Goal: Task Accomplishment & Management: Manage account settings

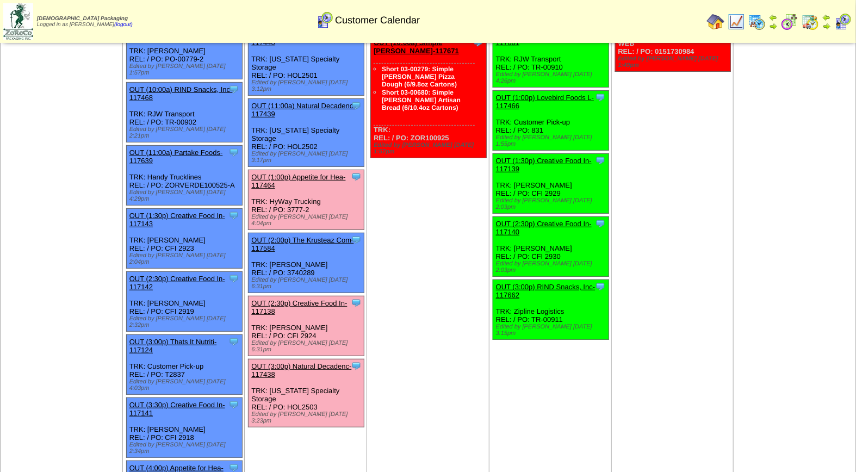
scroll to position [139, 0]
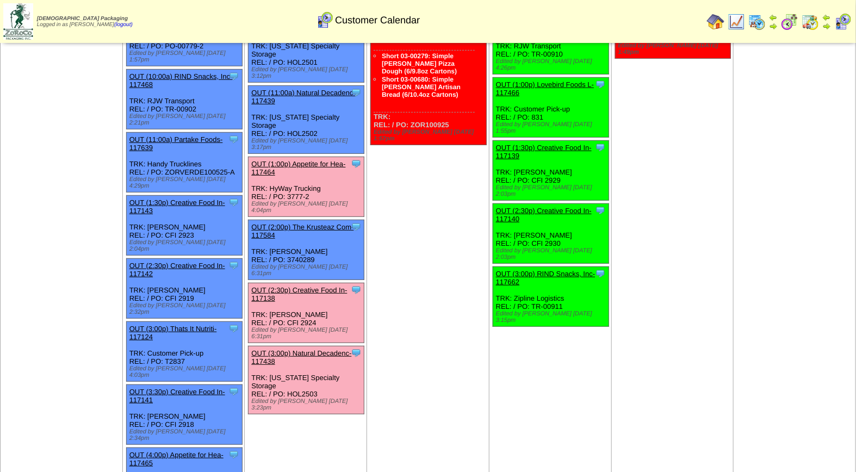
click at [291, 157] on div "Clone Item OUT (1:00p) Appetite for Hea-117464 Appetite for Healthy Living Sche…" at bounding box center [307, 187] width 116 height 60
click at [291, 160] on link "OUT (1:00p) Appetite for Hea-117464" at bounding box center [298, 168] width 94 height 16
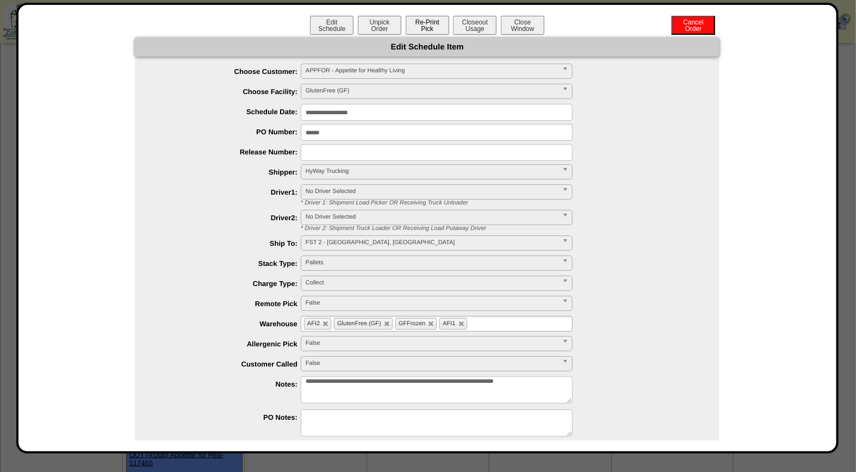
click at [429, 22] on button "Re-Print Pick" at bounding box center [428, 25] width 44 height 19
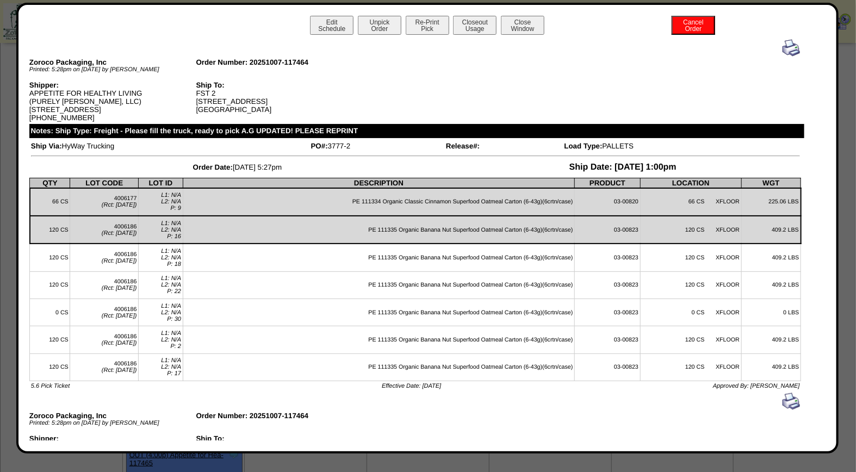
click at [785, 46] on img at bounding box center [791, 47] width 17 height 17
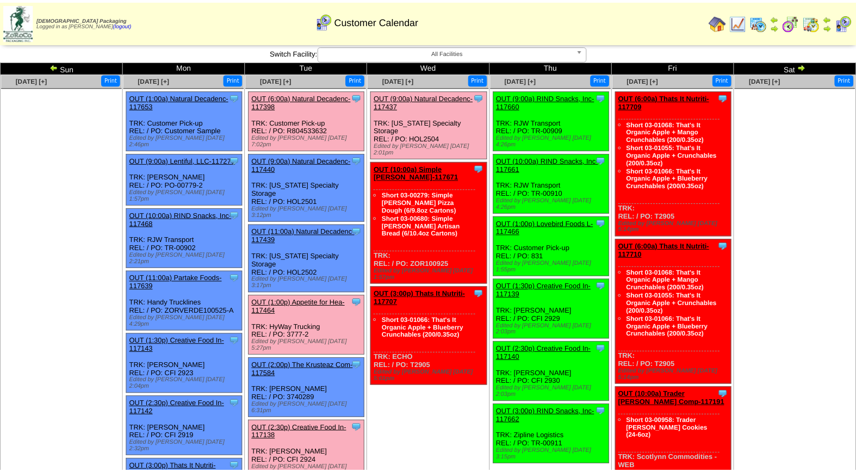
scroll to position [139, 0]
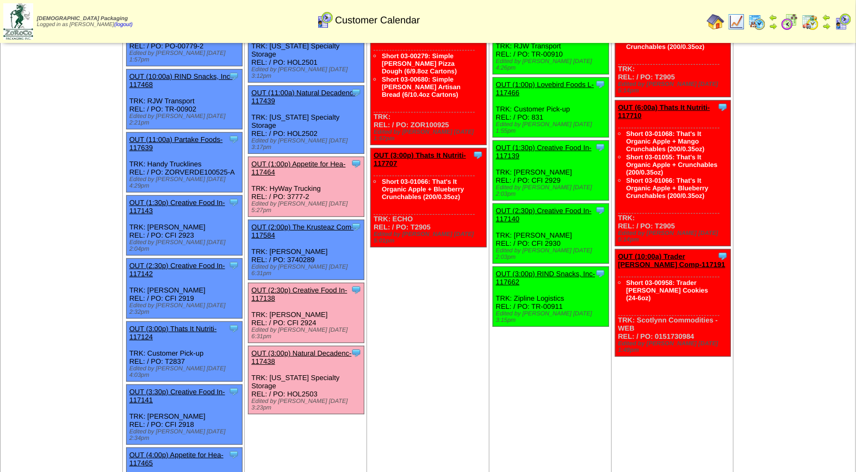
drag, startPoint x: 306, startPoint y: 123, endPoint x: 308, endPoint y: 132, distance: 8.3
click at [306, 160] on link "OUT (1:00p) Appetite for Hea-117464" at bounding box center [298, 168] width 94 height 16
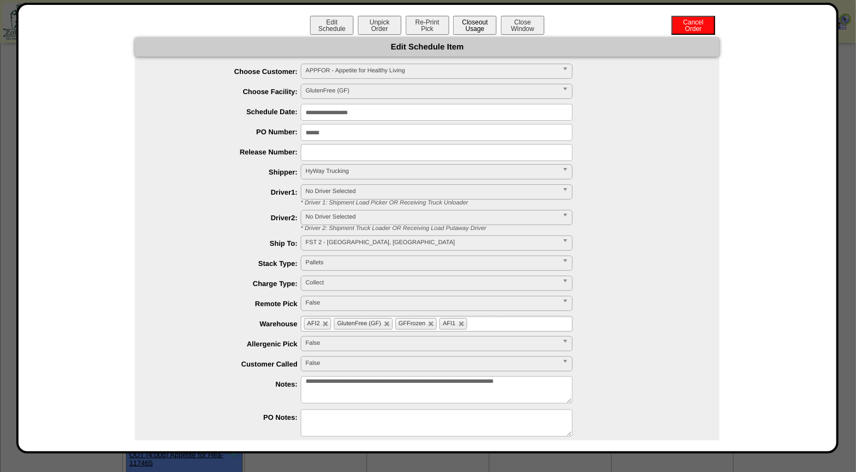
click at [477, 29] on button "Closeout Usage" at bounding box center [475, 25] width 44 height 19
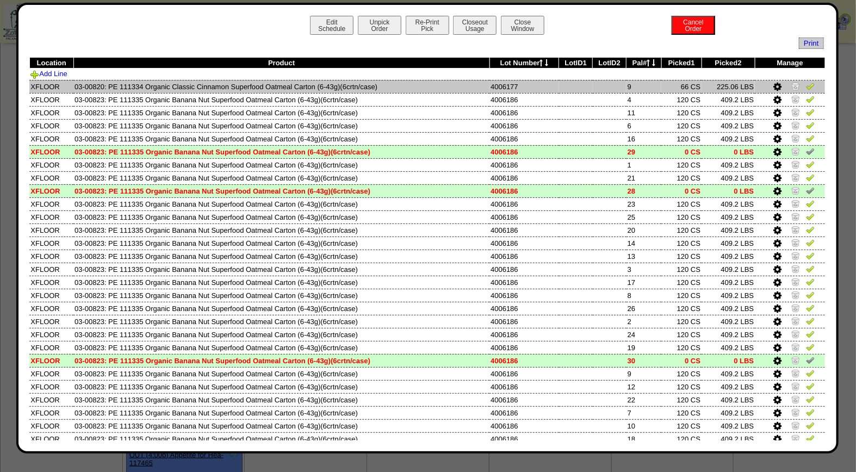
click at [806, 85] on img at bounding box center [810, 86] width 9 height 9
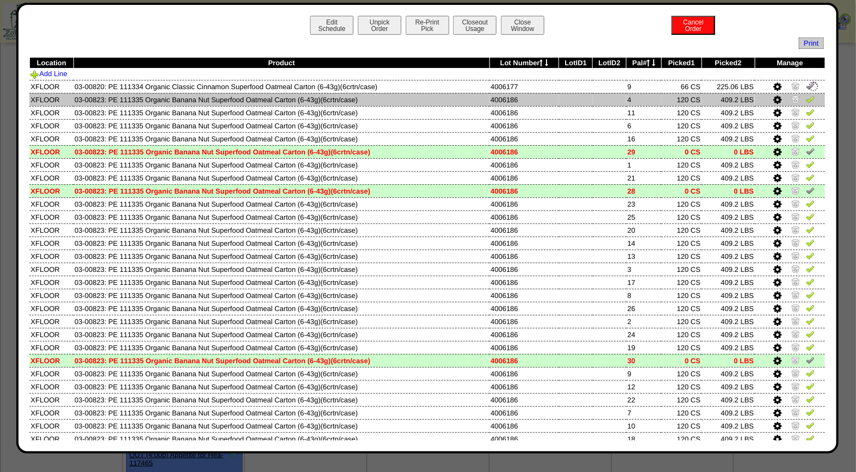
click at [806, 100] on img at bounding box center [810, 99] width 9 height 9
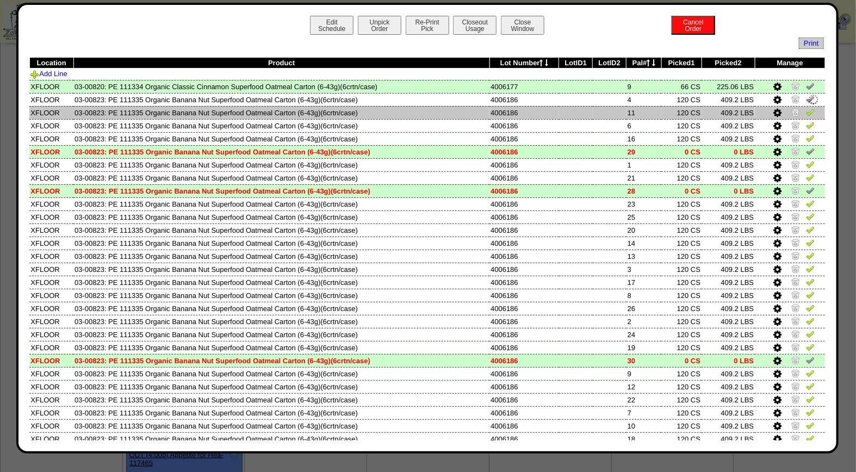
click at [806, 113] on img at bounding box center [810, 112] width 9 height 9
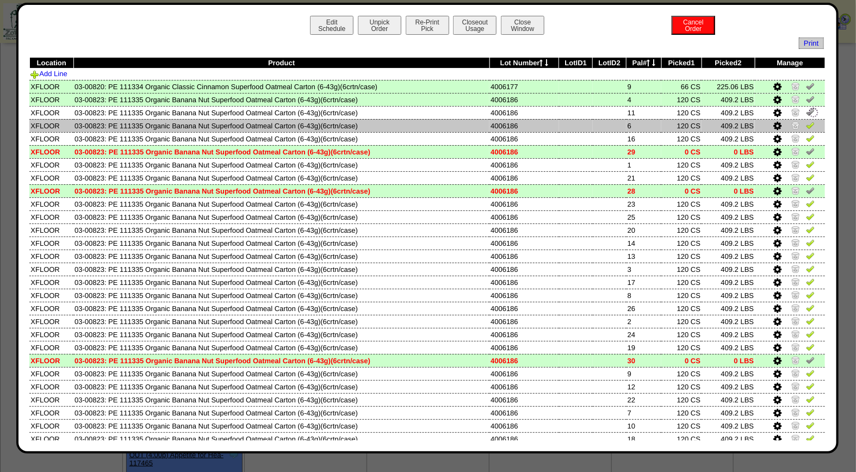
click at [806, 126] on img at bounding box center [810, 125] width 9 height 9
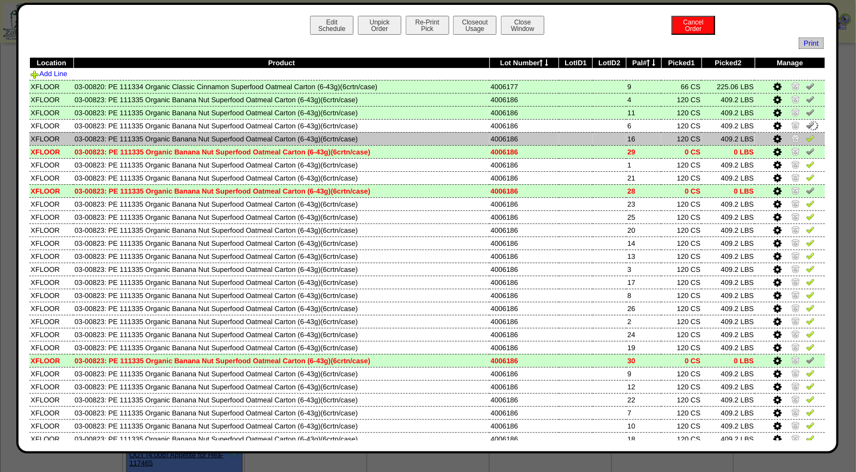
click at [806, 139] on img at bounding box center [810, 138] width 9 height 9
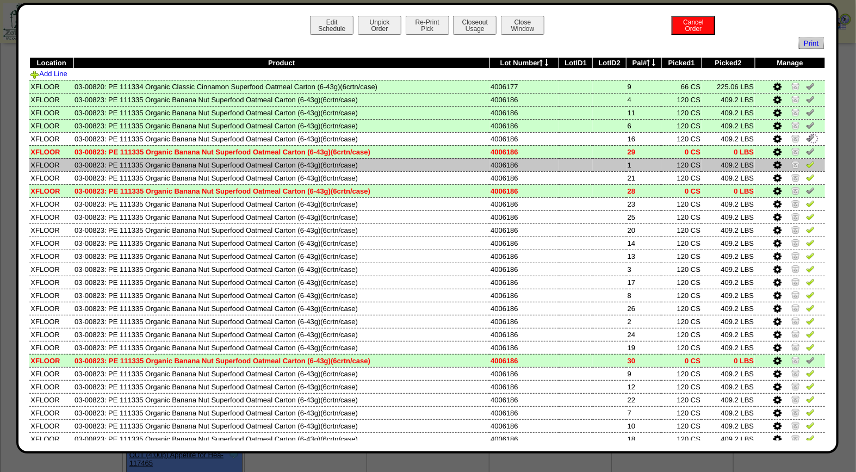
click at [806, 164] on img at bounding box center [810, 164] width 9 height 9
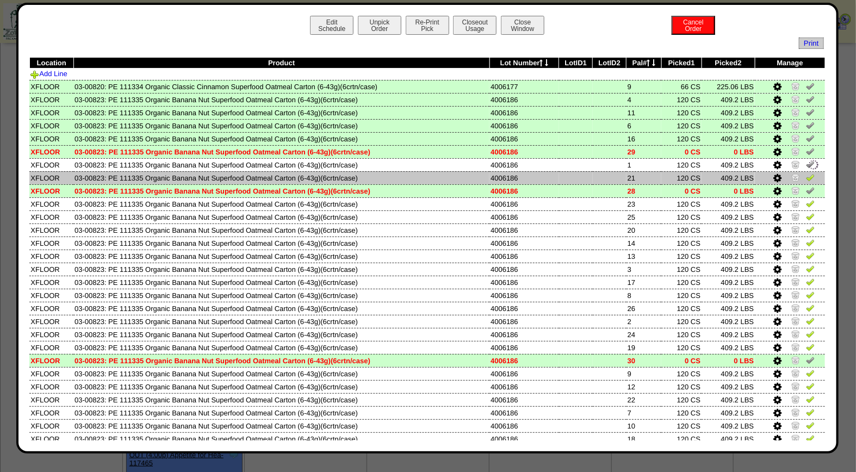
click at [806, 180] on img at bounding box center [810, 177] width 9 height 9
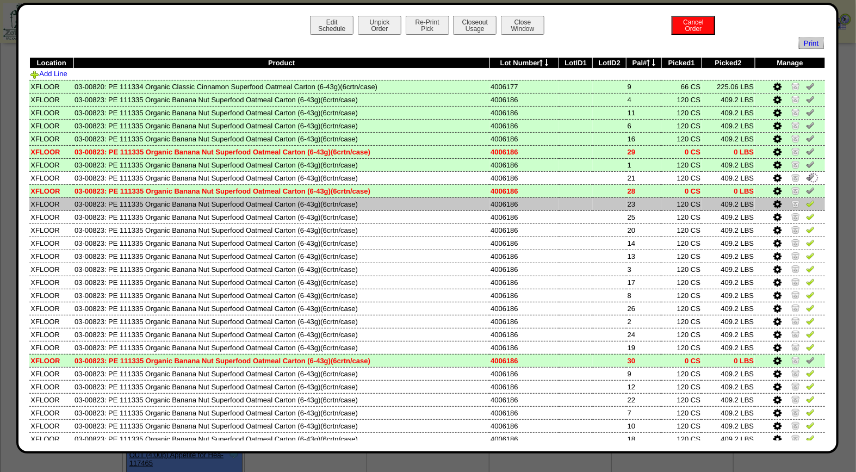
click at [806, 200] on img at bounding box center [810, 203] width 9 height 9
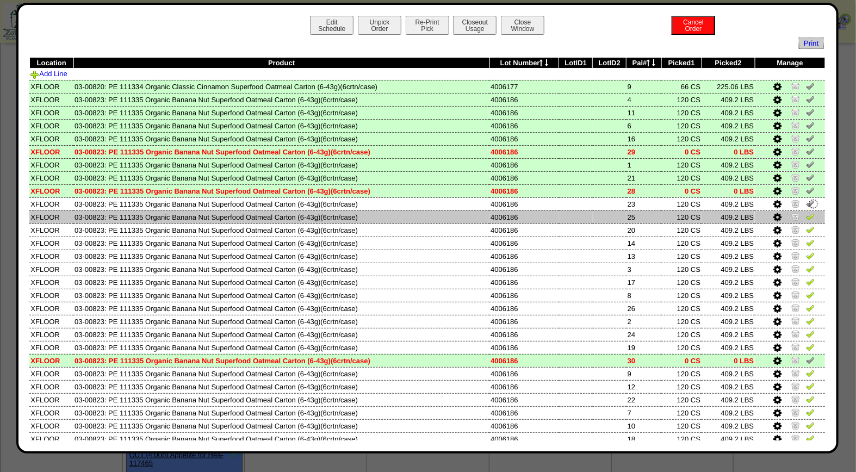
click at [806, 215] on img at bounding box center [810, 216] width 9 height 9
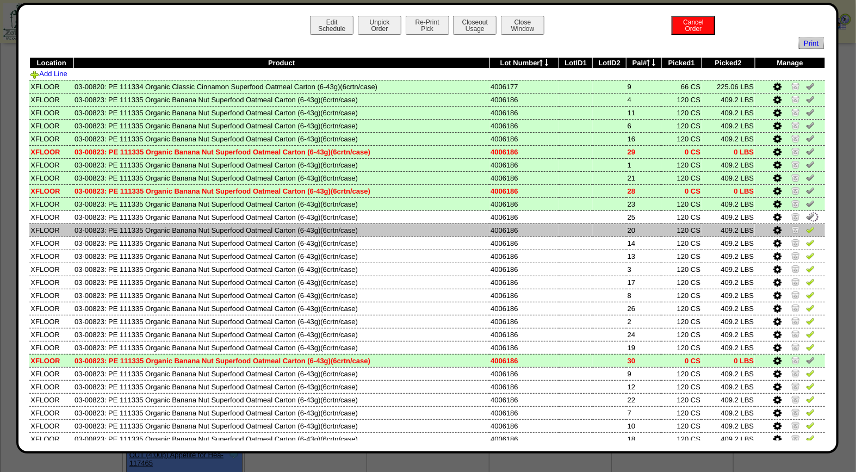
click at [806, 228] on img at bounding box center [810, 229] width 9 height 9
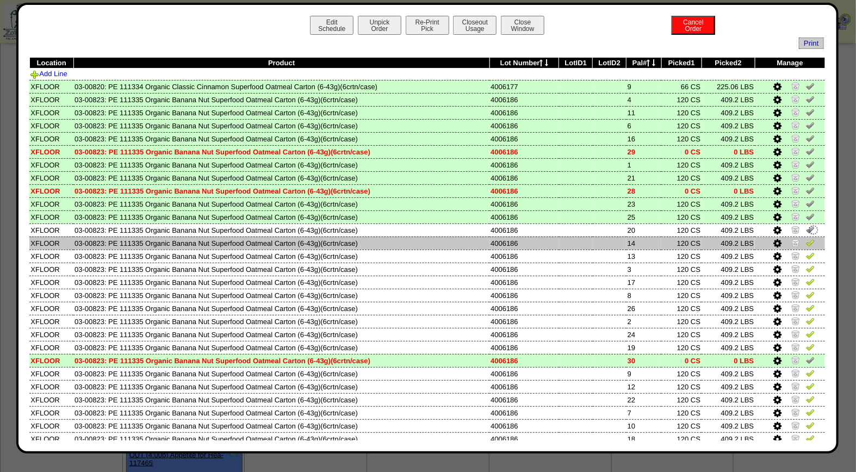
click at [806, 243] on img at bounding box center [810, 242] width 9 height 9
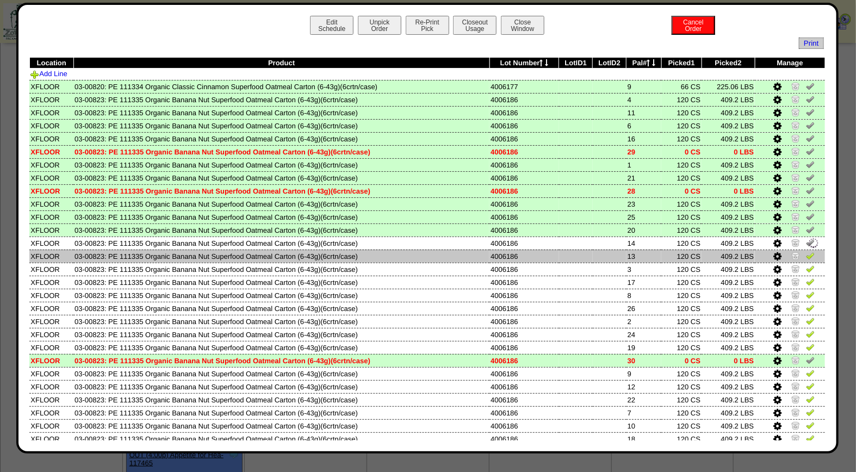
click at [806, 253] on img at bounding box center [810, 255] width 9 height 9
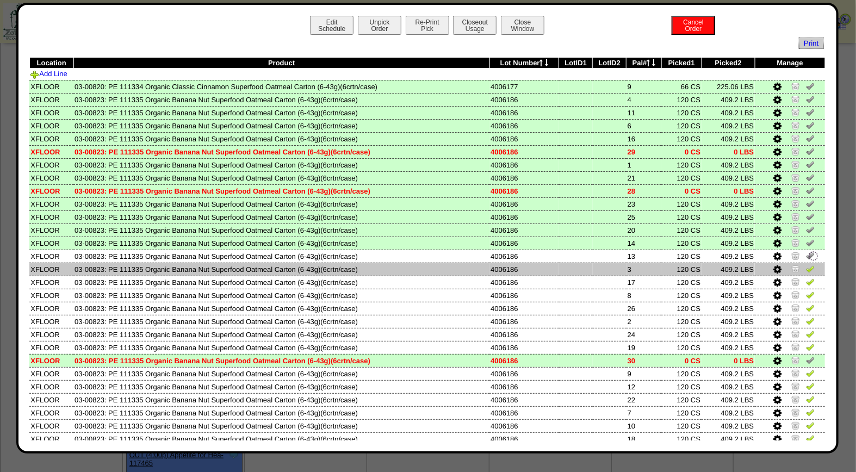
click at [806, 264] on img at bounding box center [810, 268] width 9 height 9
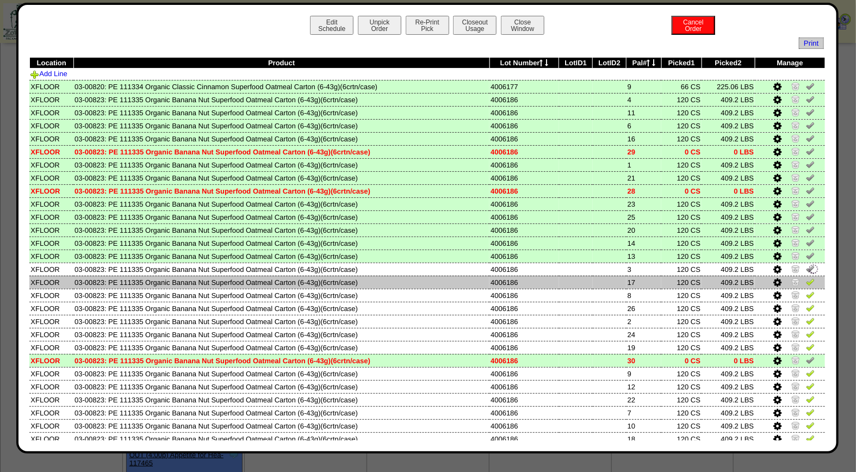
click at [806, 279] on img at bounding box center [810, 281] width 9 height 9
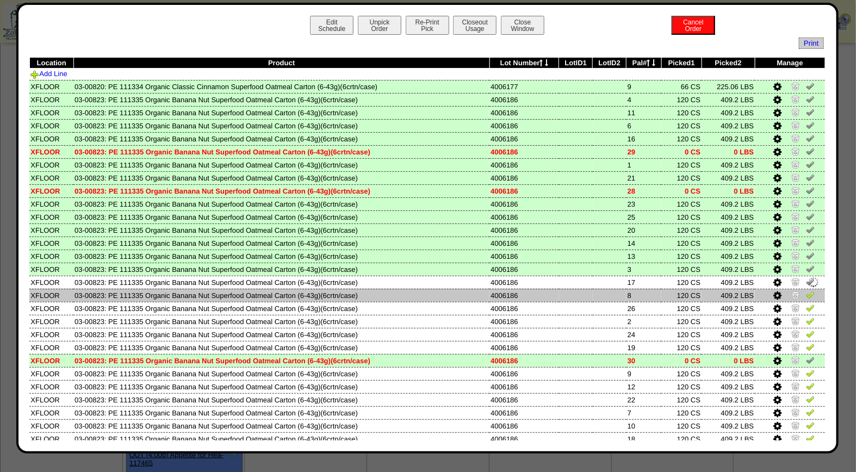
click at [806, 290] on img at bounding box center [810, 294] width 9 height 9
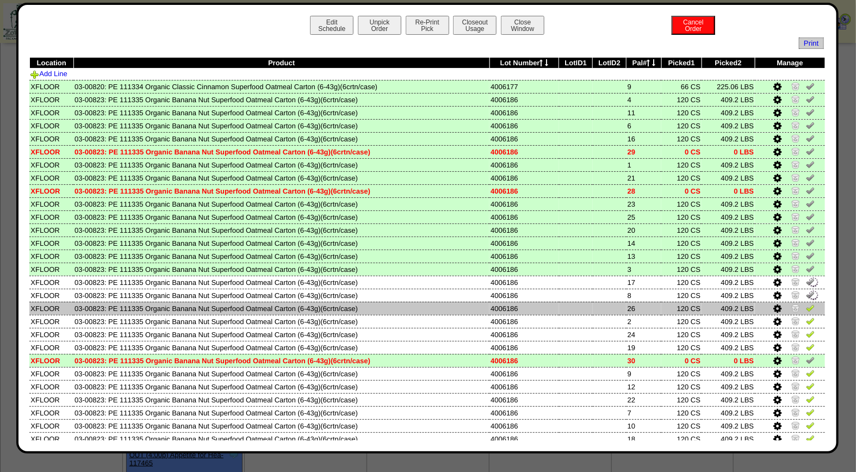
click at [806, 306] on img at bounding box center [810, 308] width 9 height 9
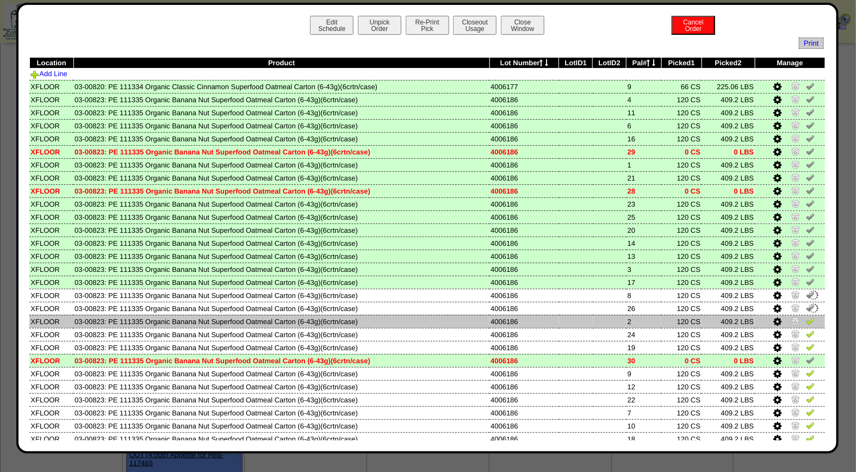
click at [806, 322] on link at bounding box center [810, 323] width 9 height 8
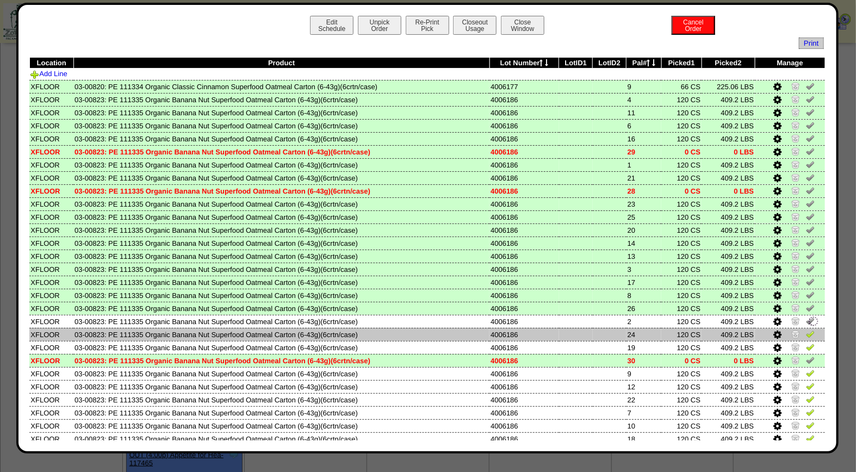
click at [806, 332] on img at bounding box center [810, 334] width 9 height 9
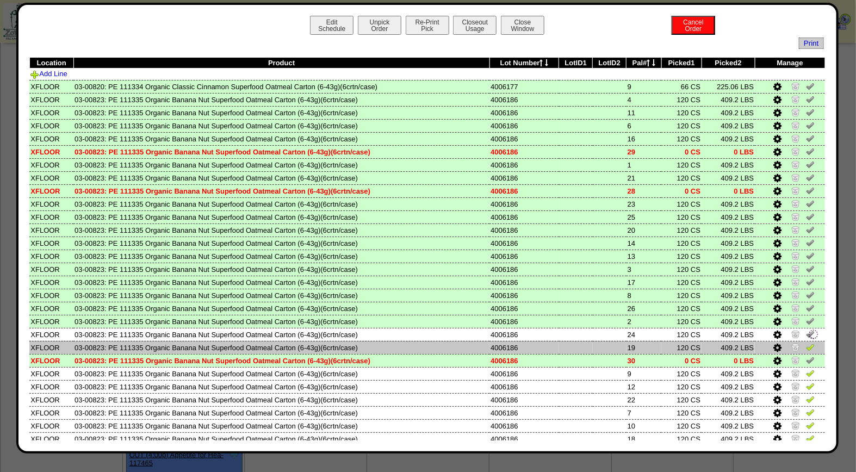
click at [806, 346] on img at bounding box center [810, 347] width 9 height 9
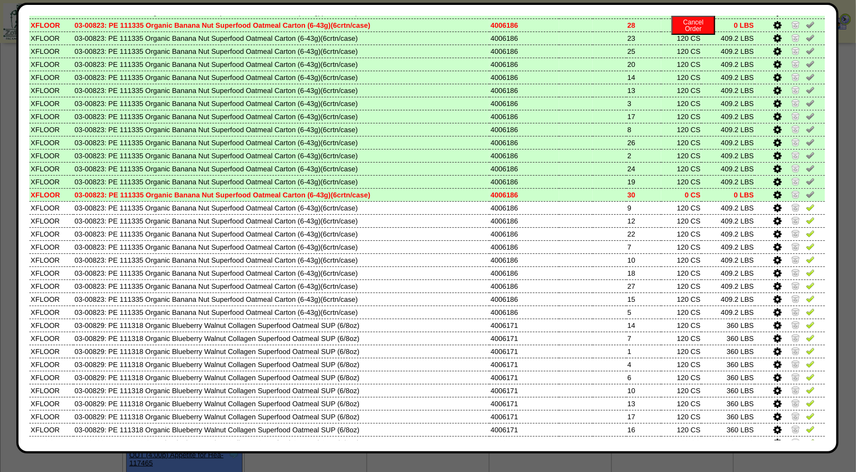
scroll to position [303, 0]
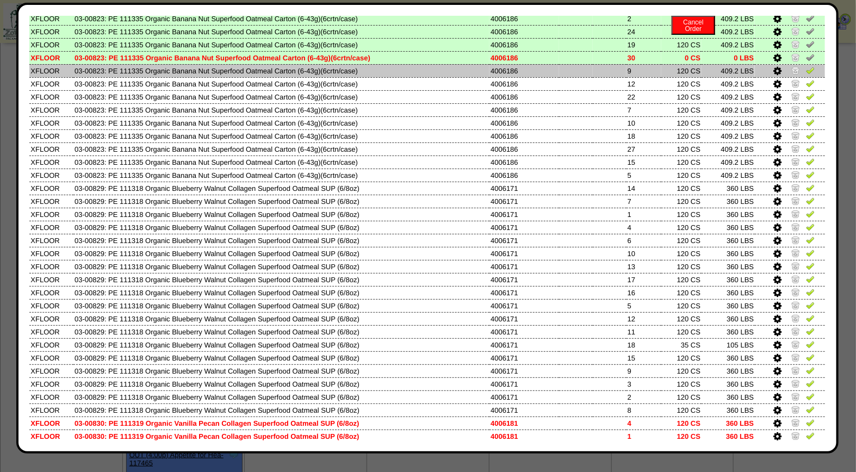
click at [806, 66] on img at bounding box center [810, 70] width 9 height 9
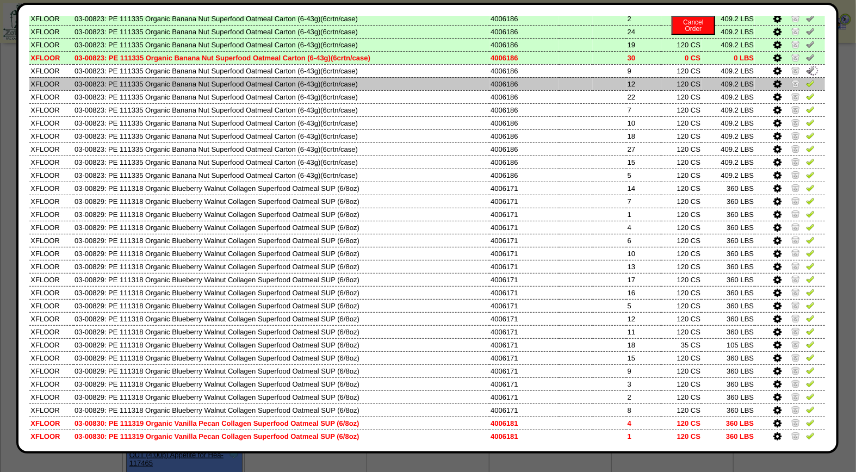
click at [806, 79] on img at bounding box center [810, 83] width 9 height 9
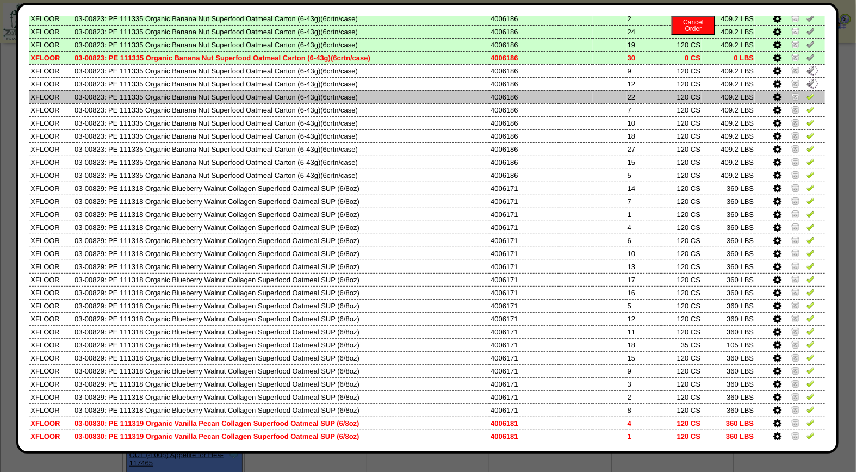
click at [806, 93] on img at bounding box center [810, 96] width 9 height 9
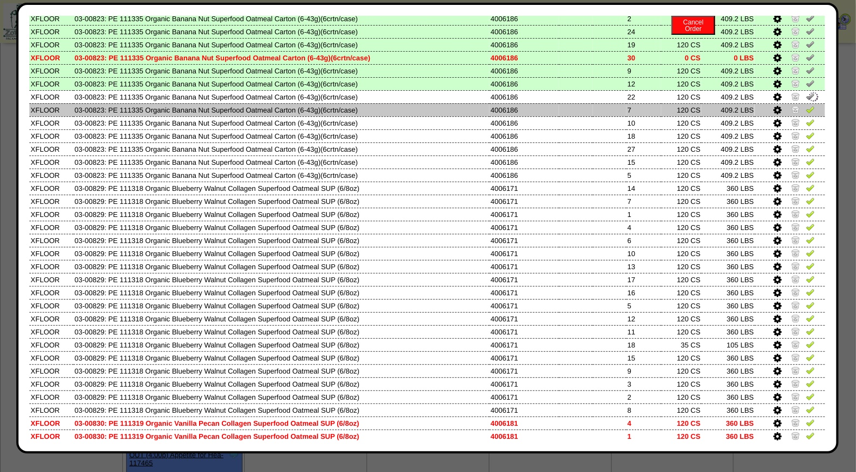
click at [806, 105] on img at bounding box center [810, 109] width 9 height 9
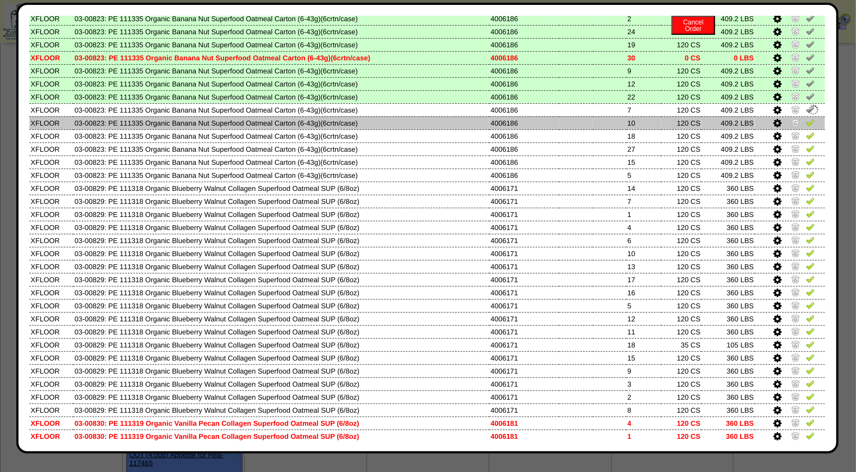
click at [806, 118] on img at bounding box center [810, 122] width 9 height 9
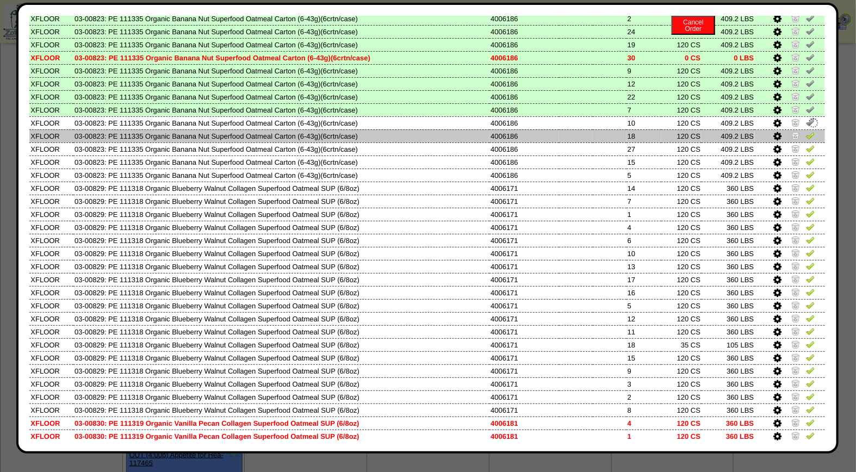
click at [806, 131] on img at bounding box center [810, 135] width 9 height 9
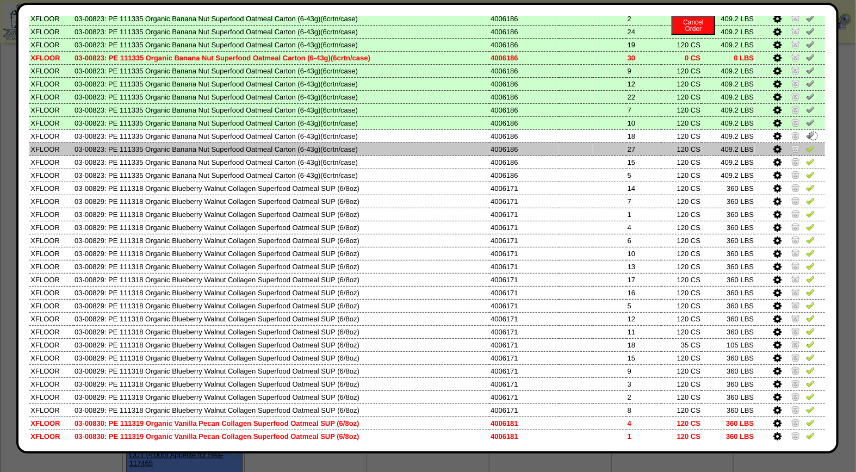
click at [801, 148] on td at bounding box center [790, 149] width 70 height 13
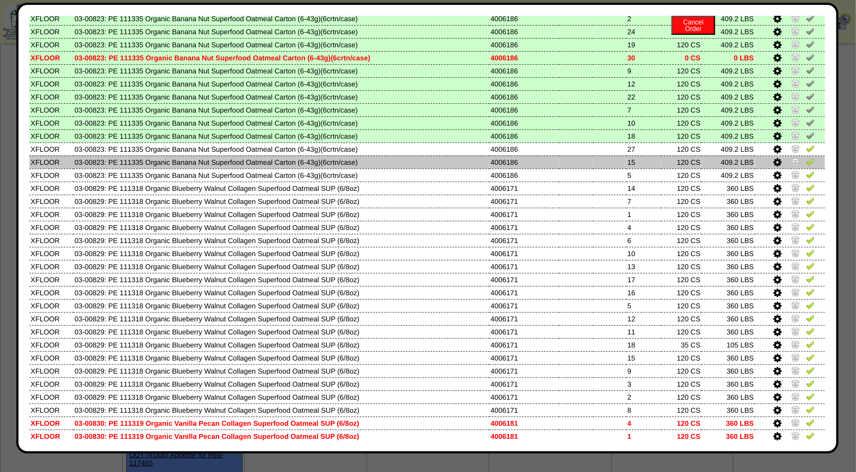
click at [806, 158] on img at bounding box center [810, 161] width 9 height 9
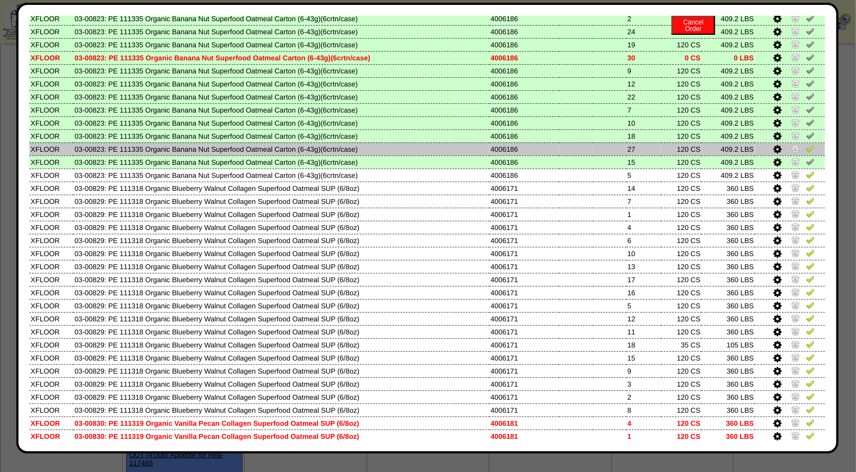
click at [806, 146] on link at bounding box center [810, 150] width 9 height 8
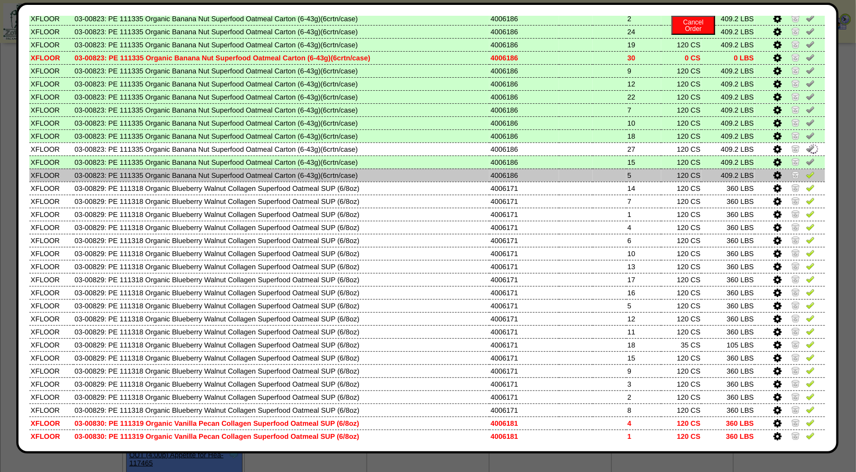
click at [806, 170] on img at bounding box center [810, 174] width 9 height 9
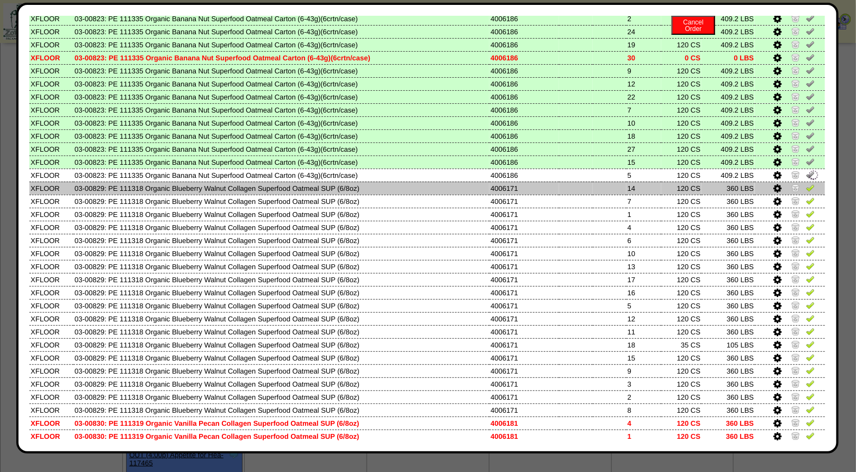
click at [806, 183] on img at bounding box center [810, 187] width 9 height 9
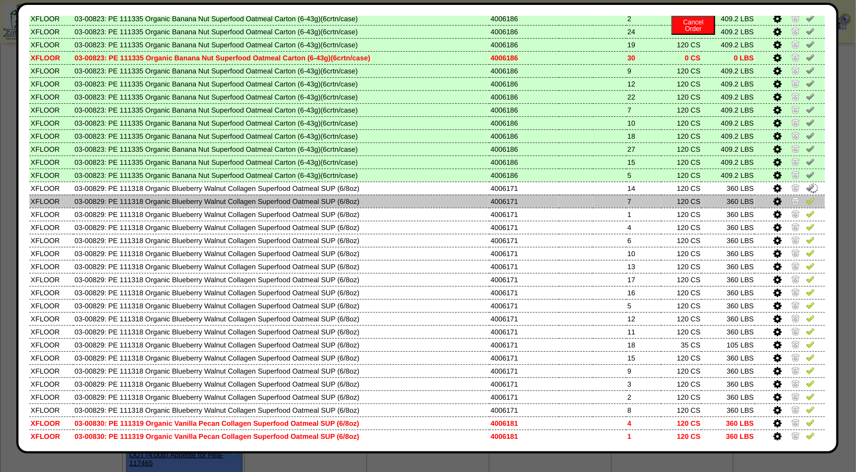
click at [806, 196] on img at bounding box center [810, 200] width 9 height 9
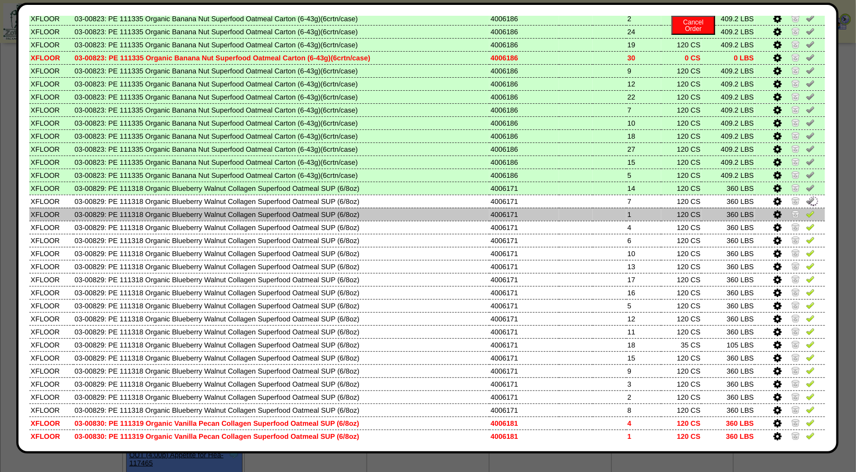
click at [806, 209] on img at bounding box center [810, 213] width 9 height 9
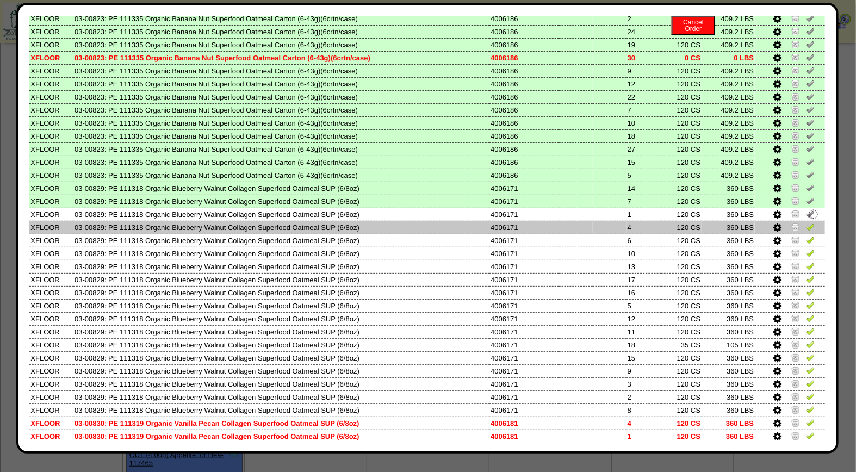
click at [806, 222] on img at bounding box center [810, 226] width 9 height 9
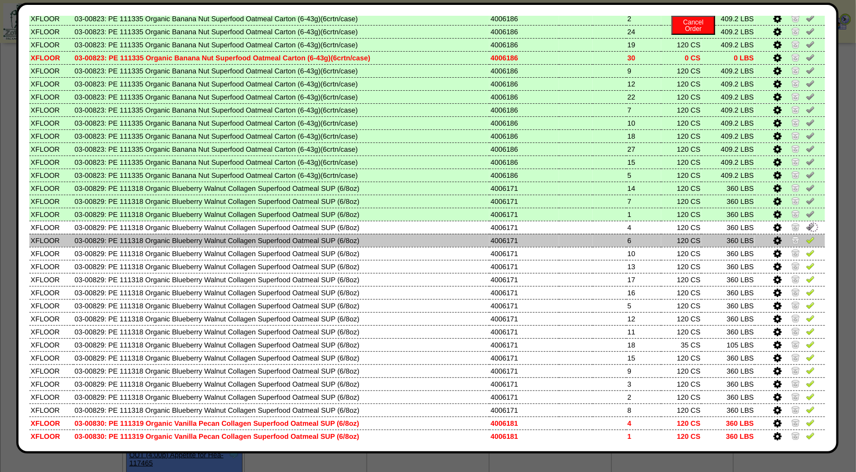
click at [806, 236] on img at bounding box center [810, 240] width 9 height 9
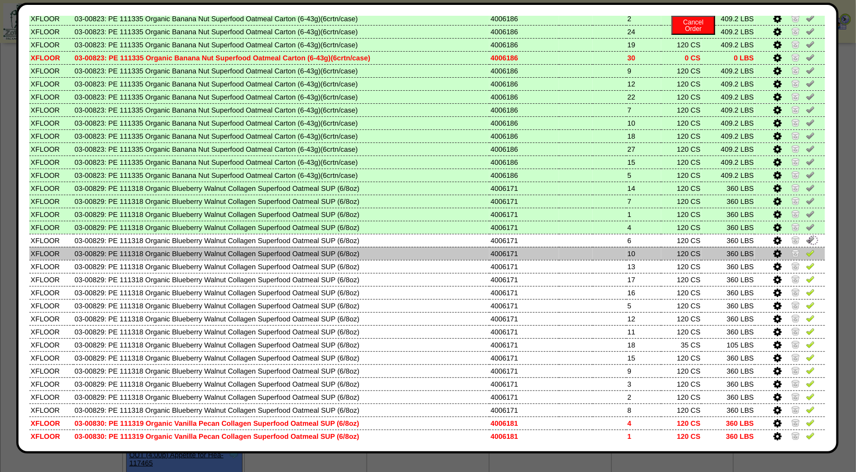
click at [806, 249] on img at bounding box center [810, 253] width 9 height 9
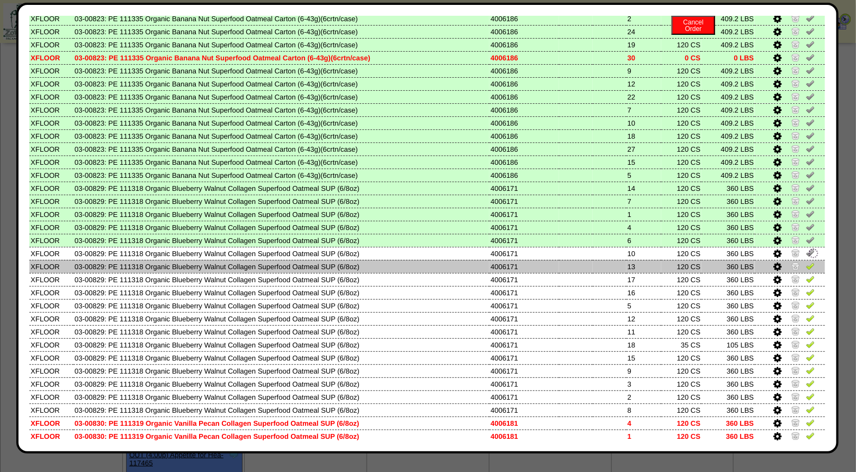
click at [806, 262] on img at bounding box center [810, 266] width 9 height 9
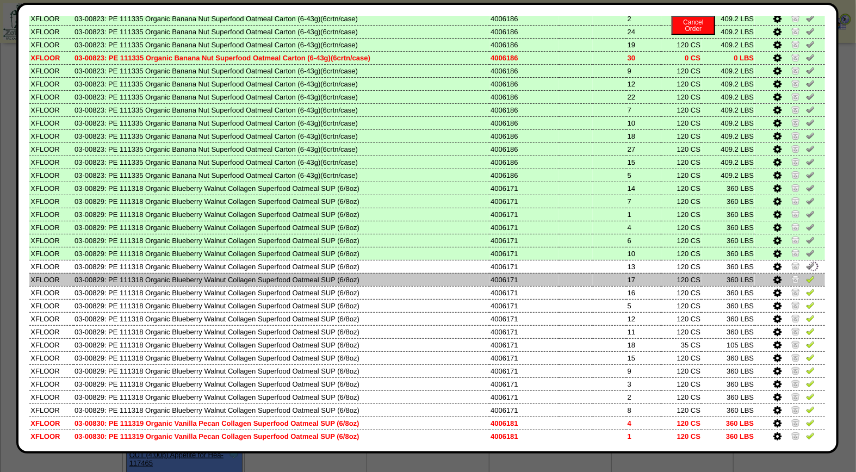
click at [806, 275] on img at bounding box center [810, 279] width 9 height 9
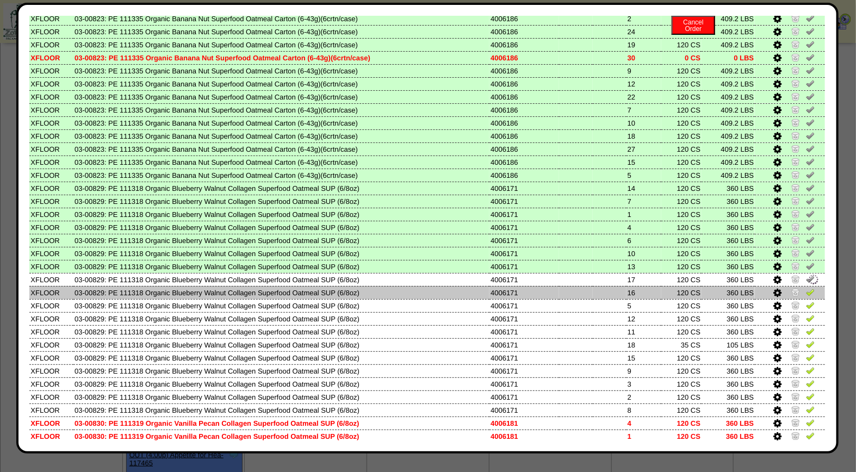
click at [806, 288] on img at bounding box center [810, 292] width 9 height 9
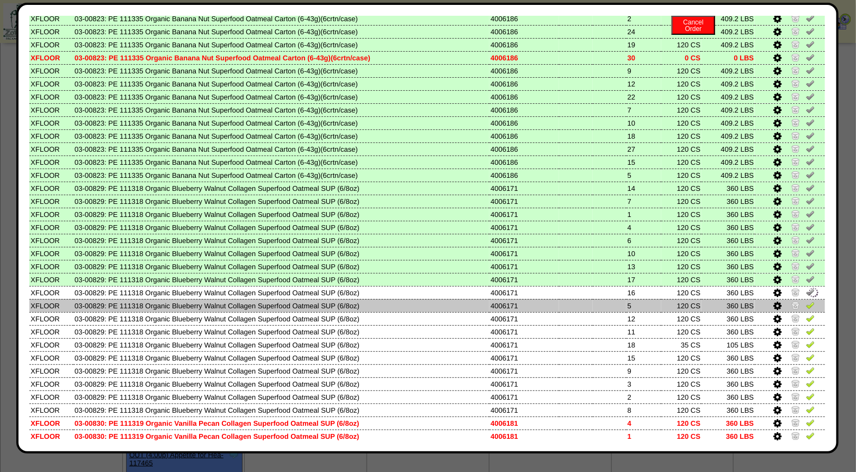
click at [806, 301] on img at bounding box center [810, 305] width 9 height 9
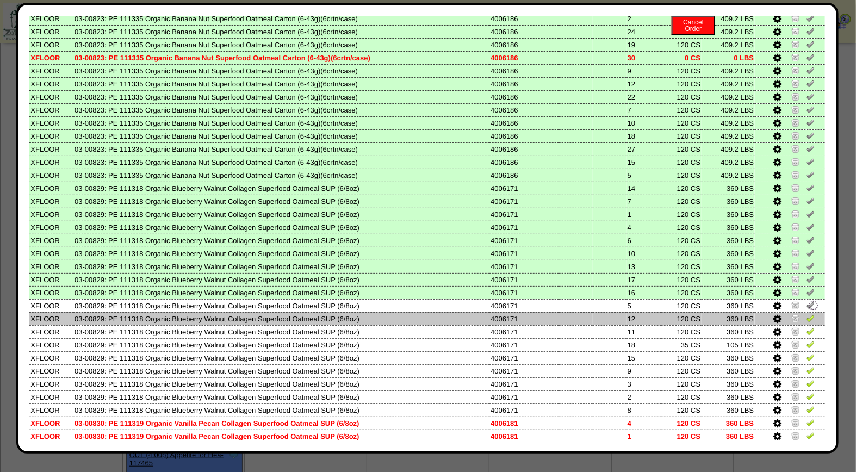
click at [806, 314] on img at bounding box center [810, 318] width 9 height 9
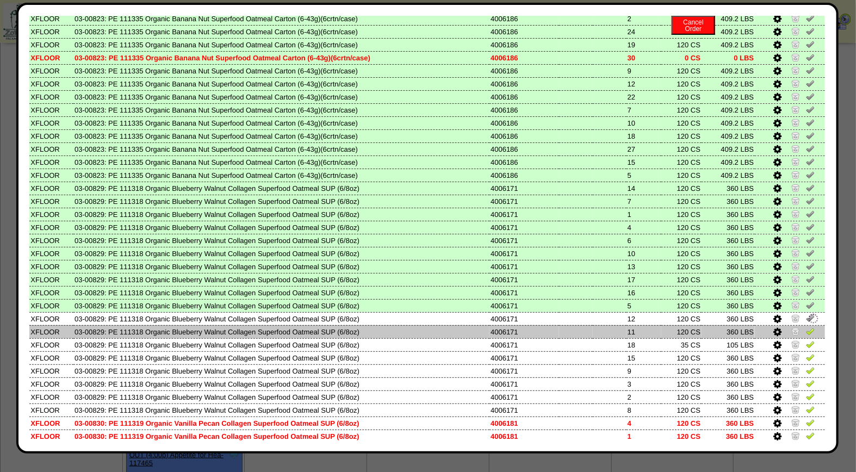
click at [806, 327] on img at bounding box center [810, 331] width 9 height 9
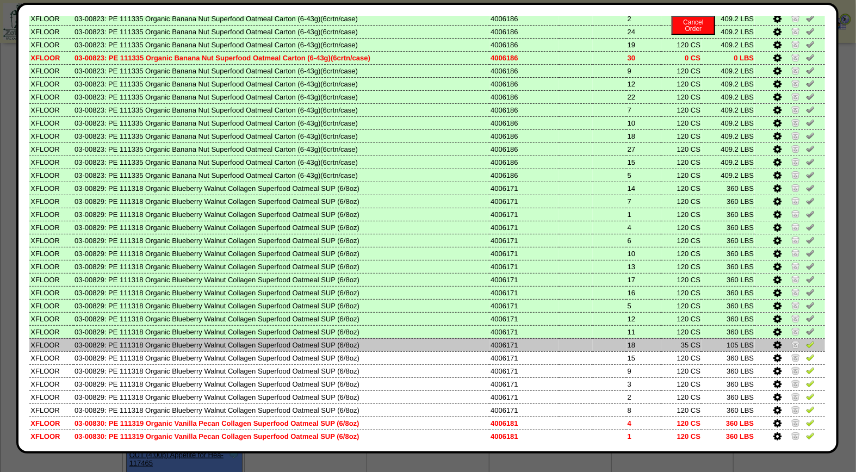
click at [806, 340] on img at bounding box center [810, 344] width 9 height 9
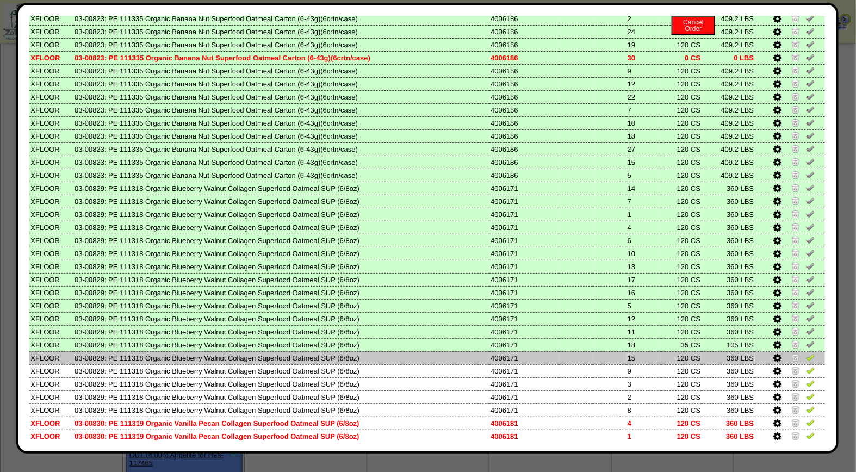
click at [806, 353] on img at bounding box center [810, 357] width 9 height 9
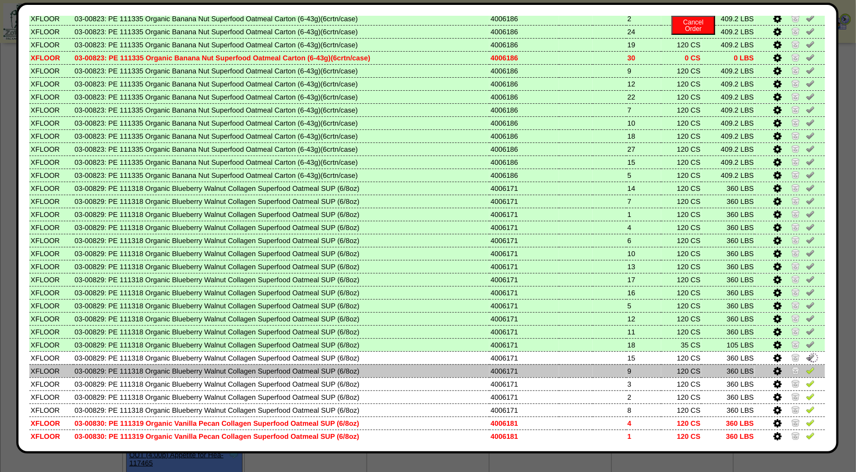
click at [806, 366] on img at bounding box center [810, 370] width 9 height 9
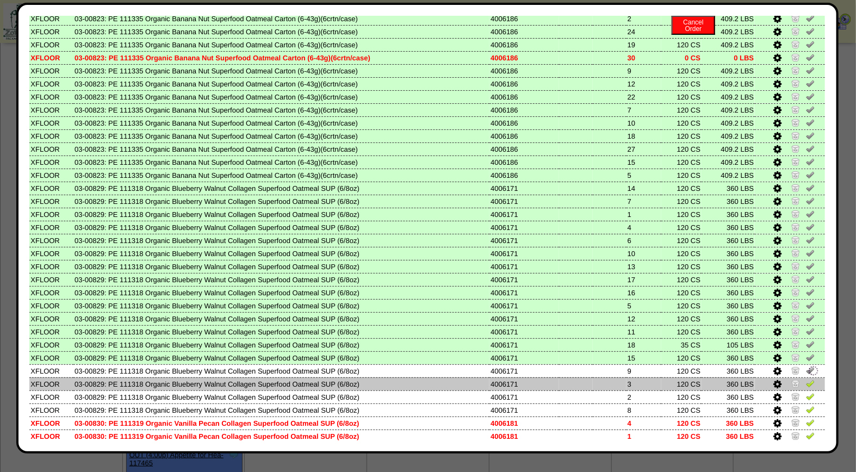
click at [806, 379] on img at bounding box center [810, 383] width 9 height 9
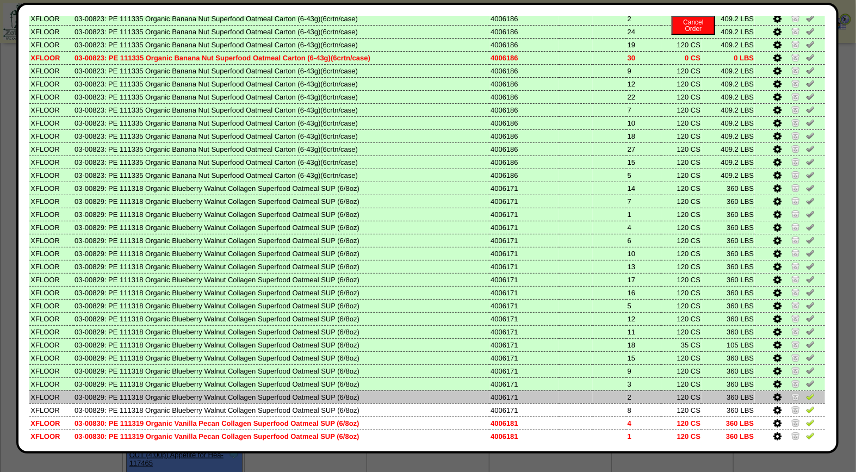
click at [806, 392] on img at bounding box center [810, 396] width 9 height 9
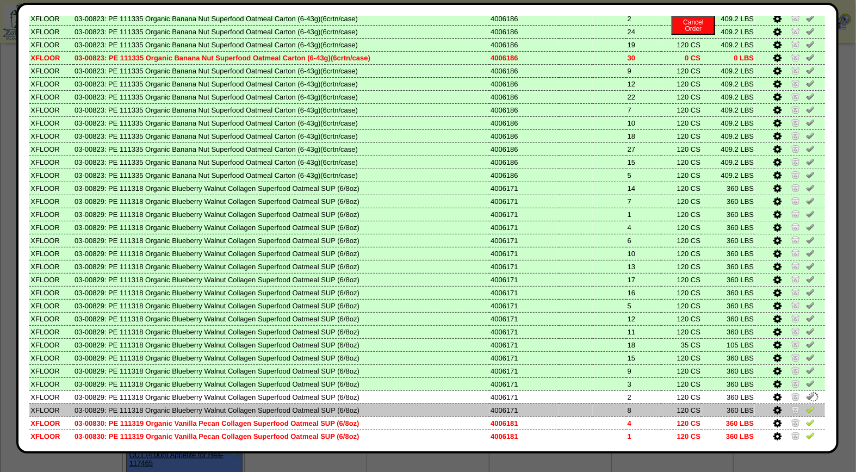
click at [806, 405] on img at bounding box center [810, 409] width 9 height 9
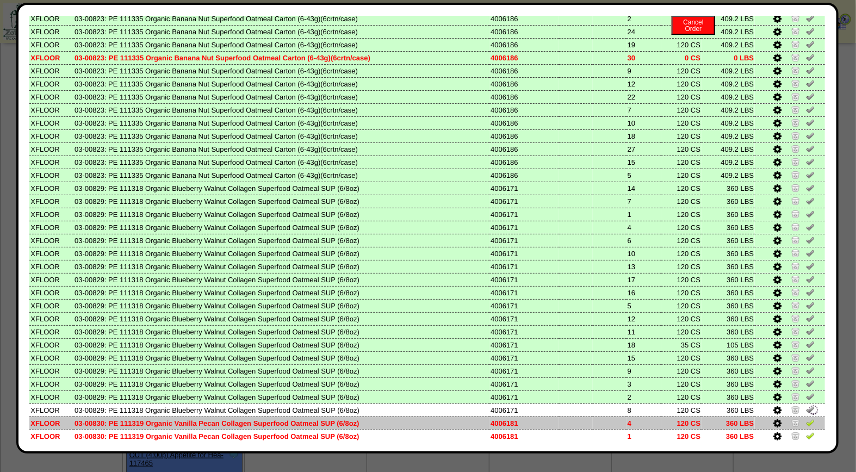
click at [806, 418] on img at bounding box center [810, 422] width 9 height 9
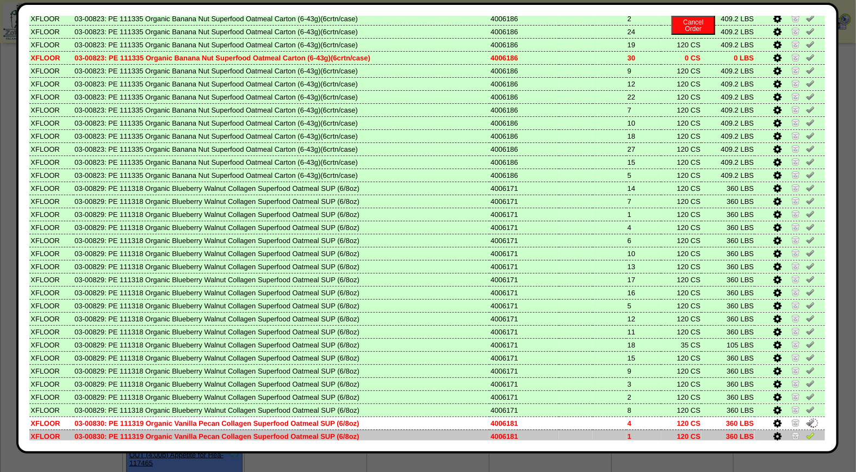
click at [806, 431] on img at bounding box center [810, 435] width 9 height 9
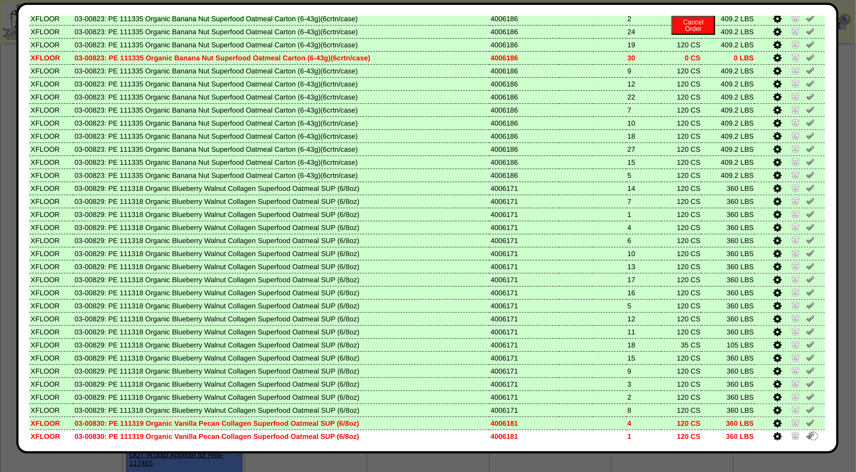
click at [806, 444] on img at bounding box center [810, 448] width 9 height 9
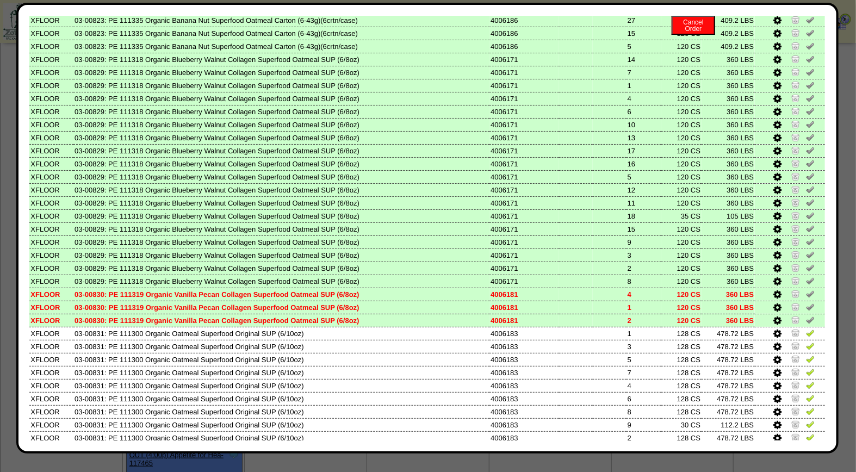
scroll to position [514, 0]
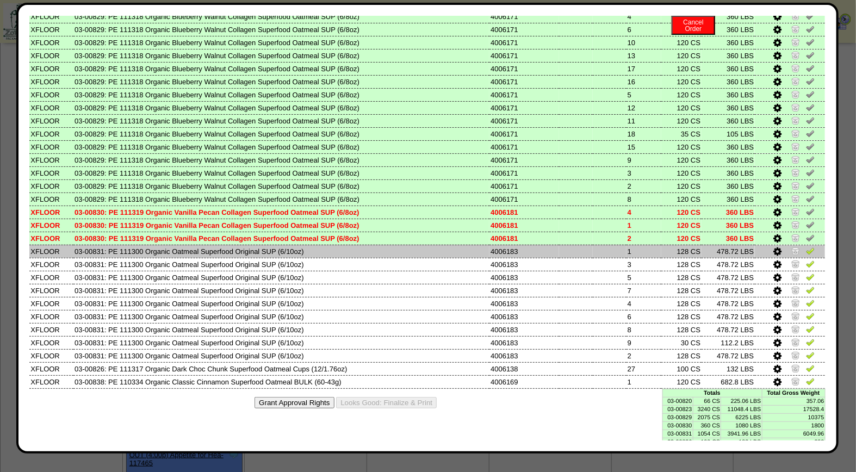
click at [806, 246] on img at bounding box center [810, 250] width 9 height 9
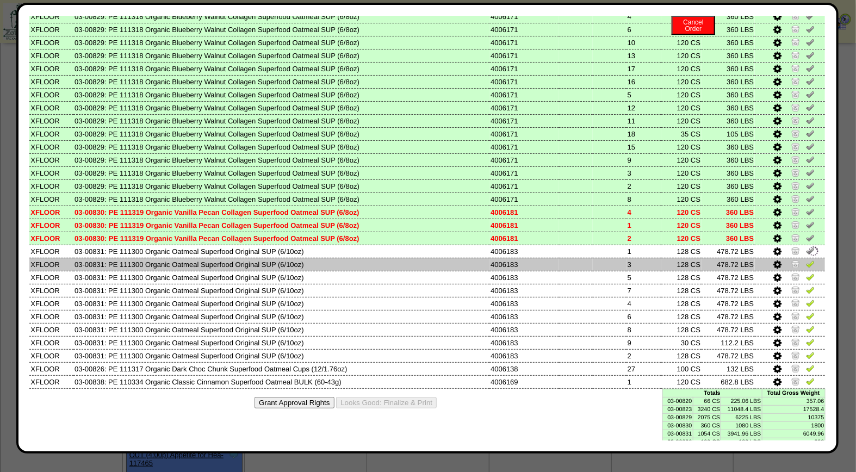
click at [806, 259] on img at bounding box center [810, 263] width 9 height 9
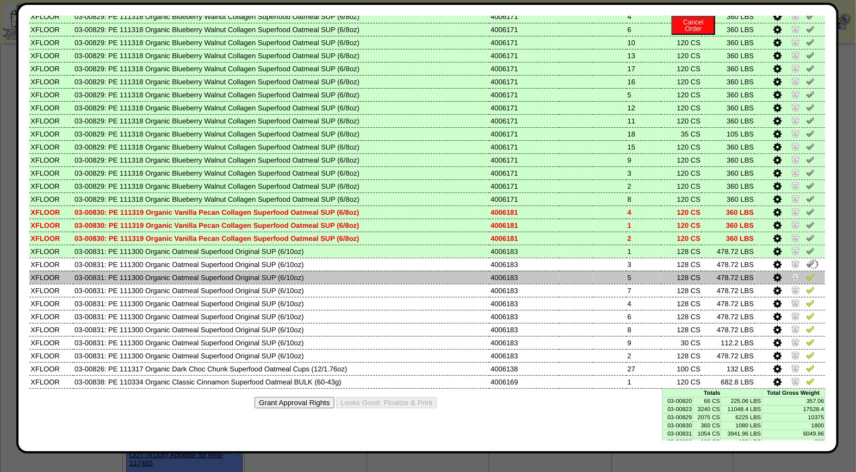
click at [806, 273] on img at bounding box center [810, 277] width 9 height 9
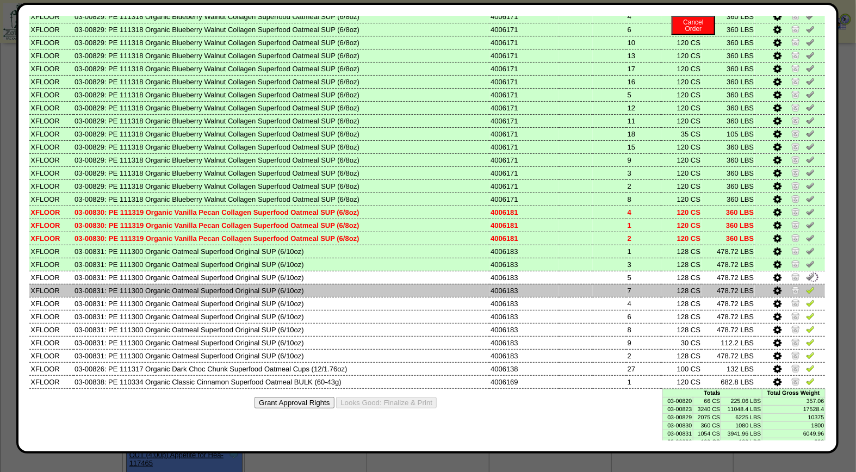
click at [806, 286] on img at bounding box center [810, 290] width 9 height 9
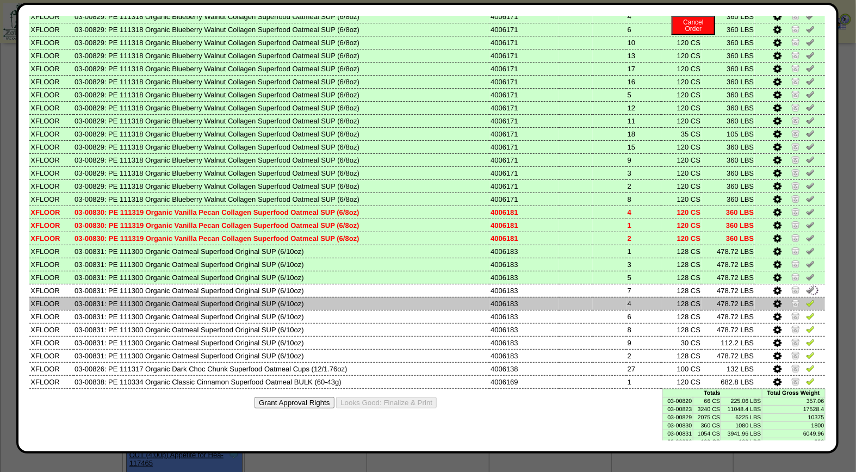
click at [806, 299] on img at bounding box center [810, 303] width 9 height 9
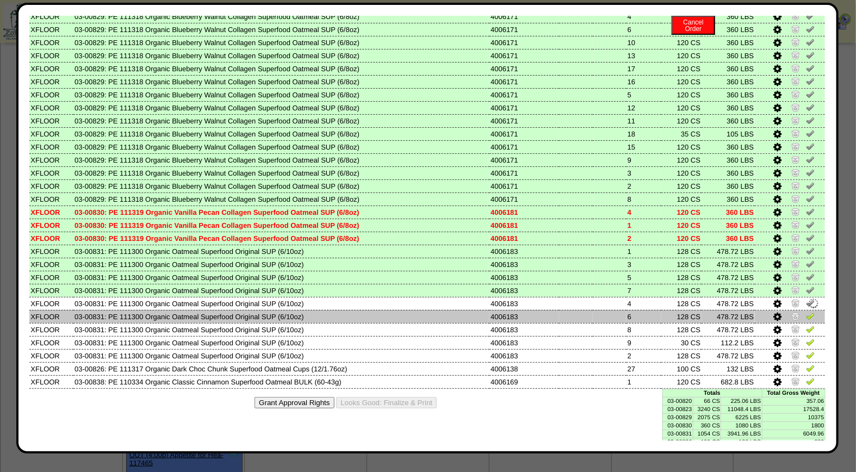
click at [806, 312] on img at bounding box center [810, 316] width 9 height 9
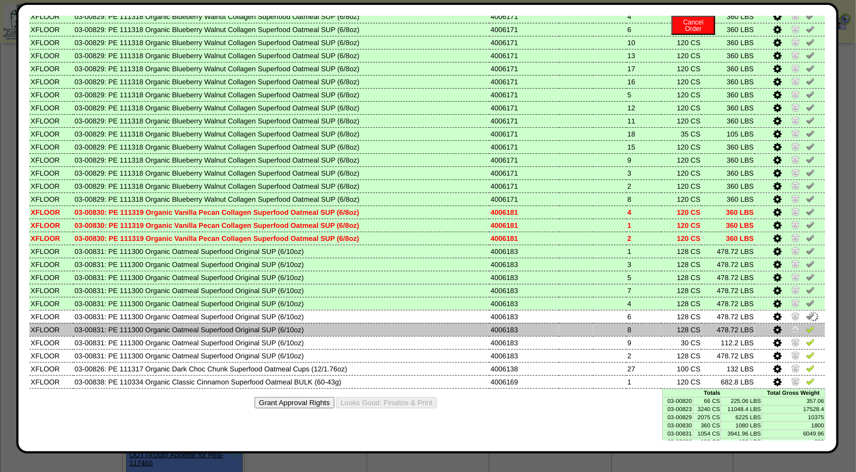
click at [806, 325] on img at bounding box center [810, 329] width 9 height 9
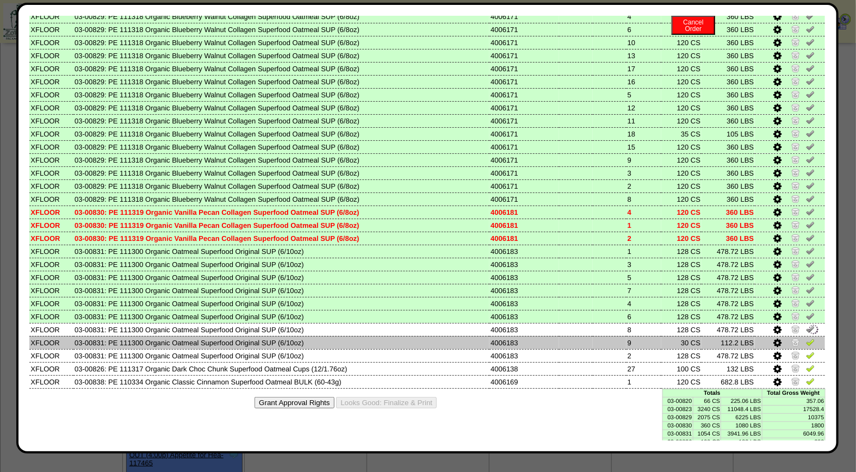
click at [806, 338] on img at bounding box center [810, 342] width 9 height 9
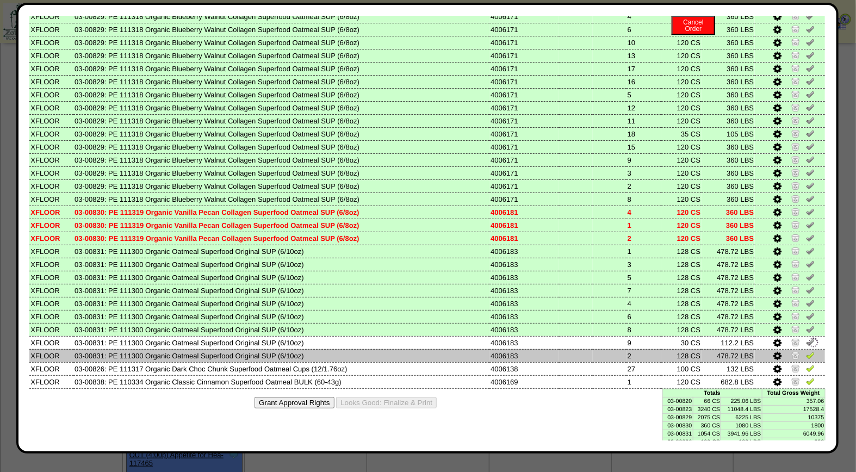
click at [806, 351] on img at bounding box center [810, 355] width 9 height 9
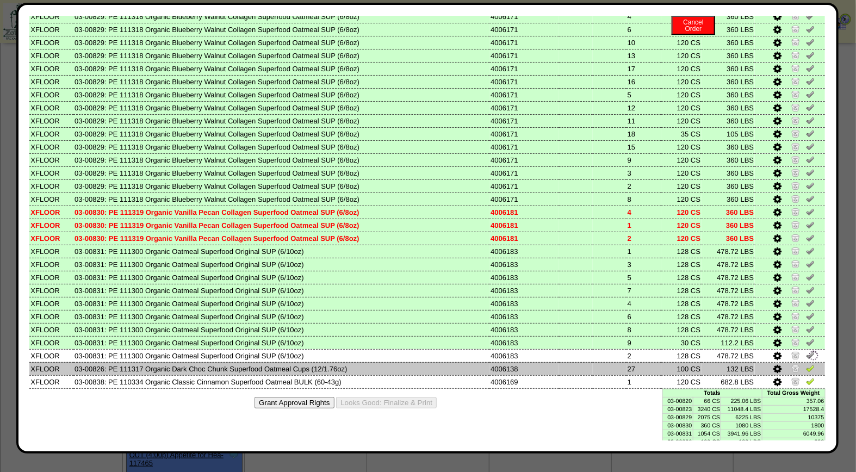
click at [806, 364] on img at bounding box center [810, 368] width 9 height 9
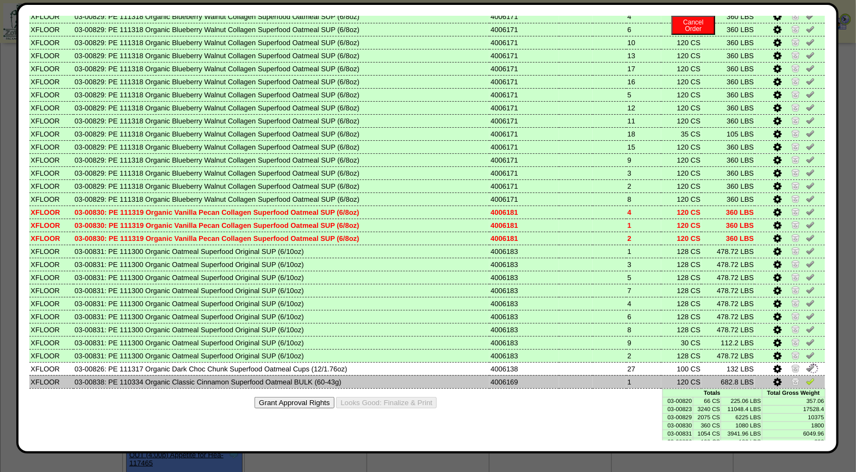
click at [806, 377] on img at bounding box center [810, 381] width 9 height 9
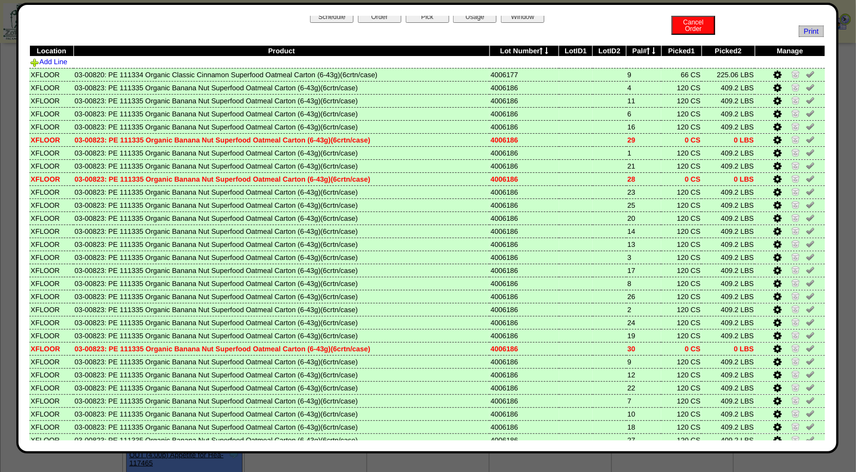
scroll to position [0, 0]
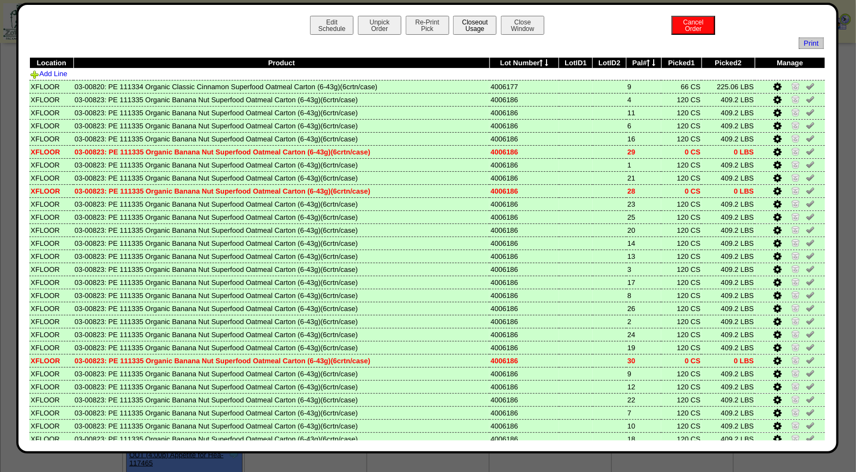
click at [470, 24] on button "Closeout Usage" at bounding box center [475, 25] width 44 height 19
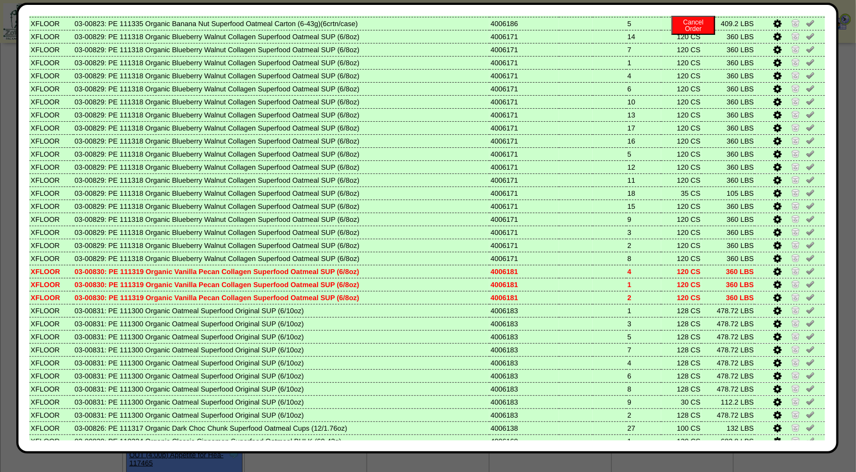
scroll to position [514, 0]
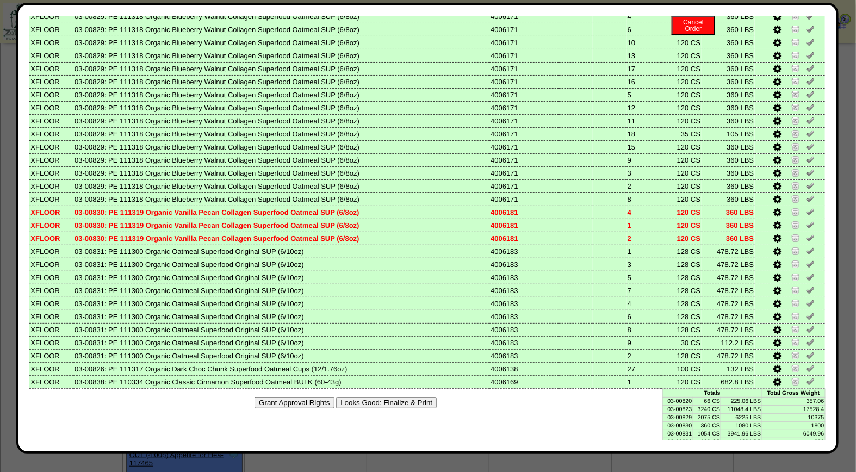
click at [404, 397] on button "Looks Good: Finalize & Print" at bounding box center [386, 402] width 101 height 11
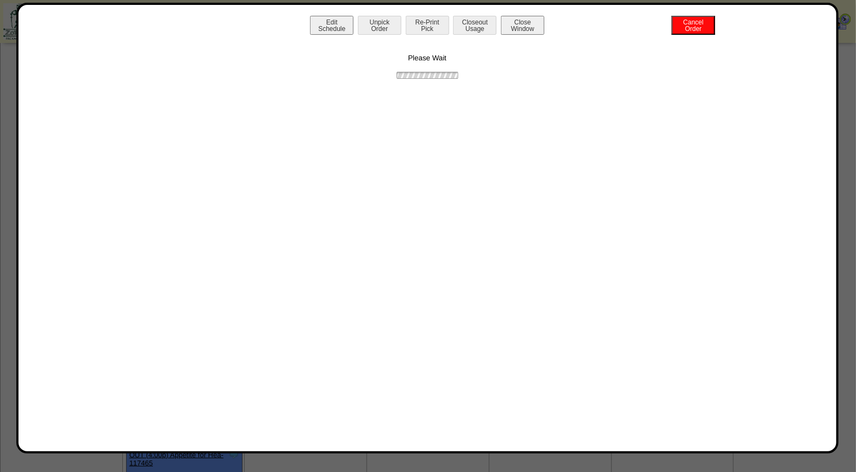
scroll to position [0, 0]
click at [429, 25] on button "Print BOL" at bounding box center [428, 25] width 44 height 19
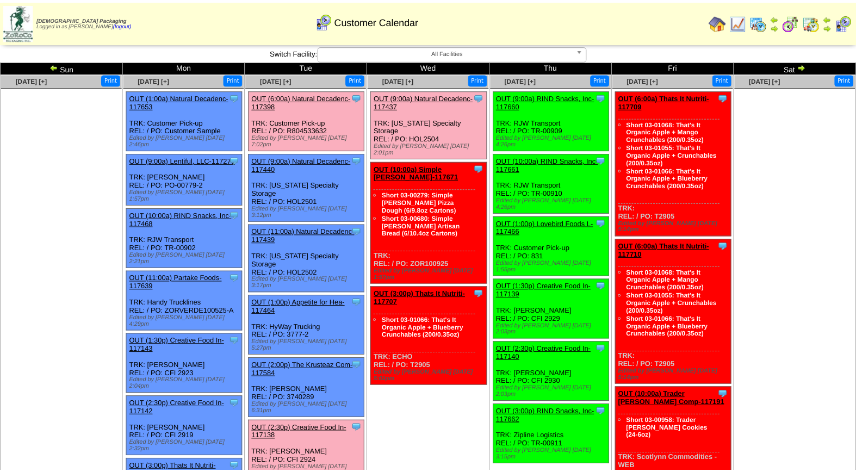
scroll to position [139, 0]
